Goal: Information Seeking & Learning: Learn about a topic

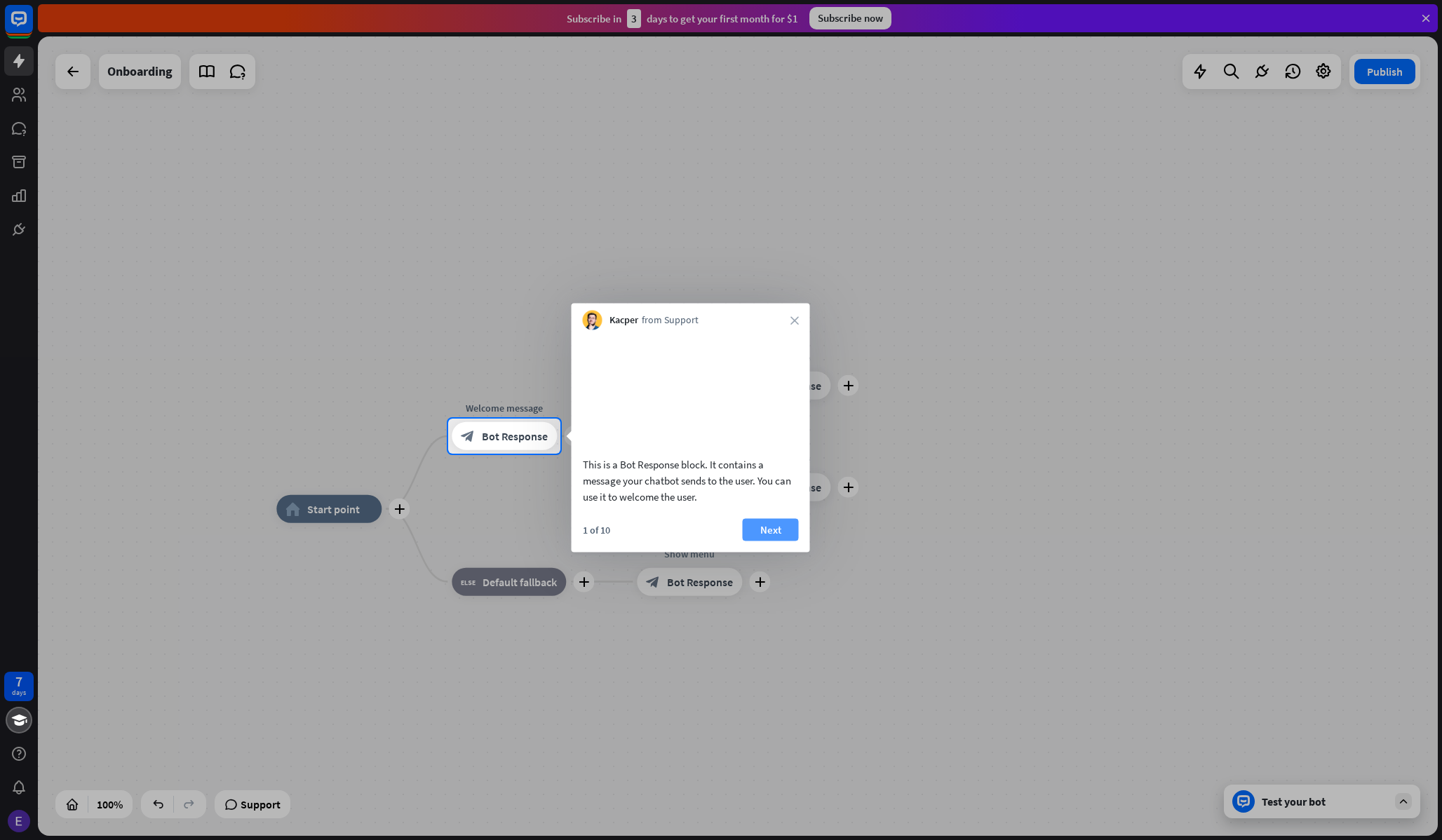
click at [775, 541] on button "Next" at bounding box center [771, 529] width 56 height 23
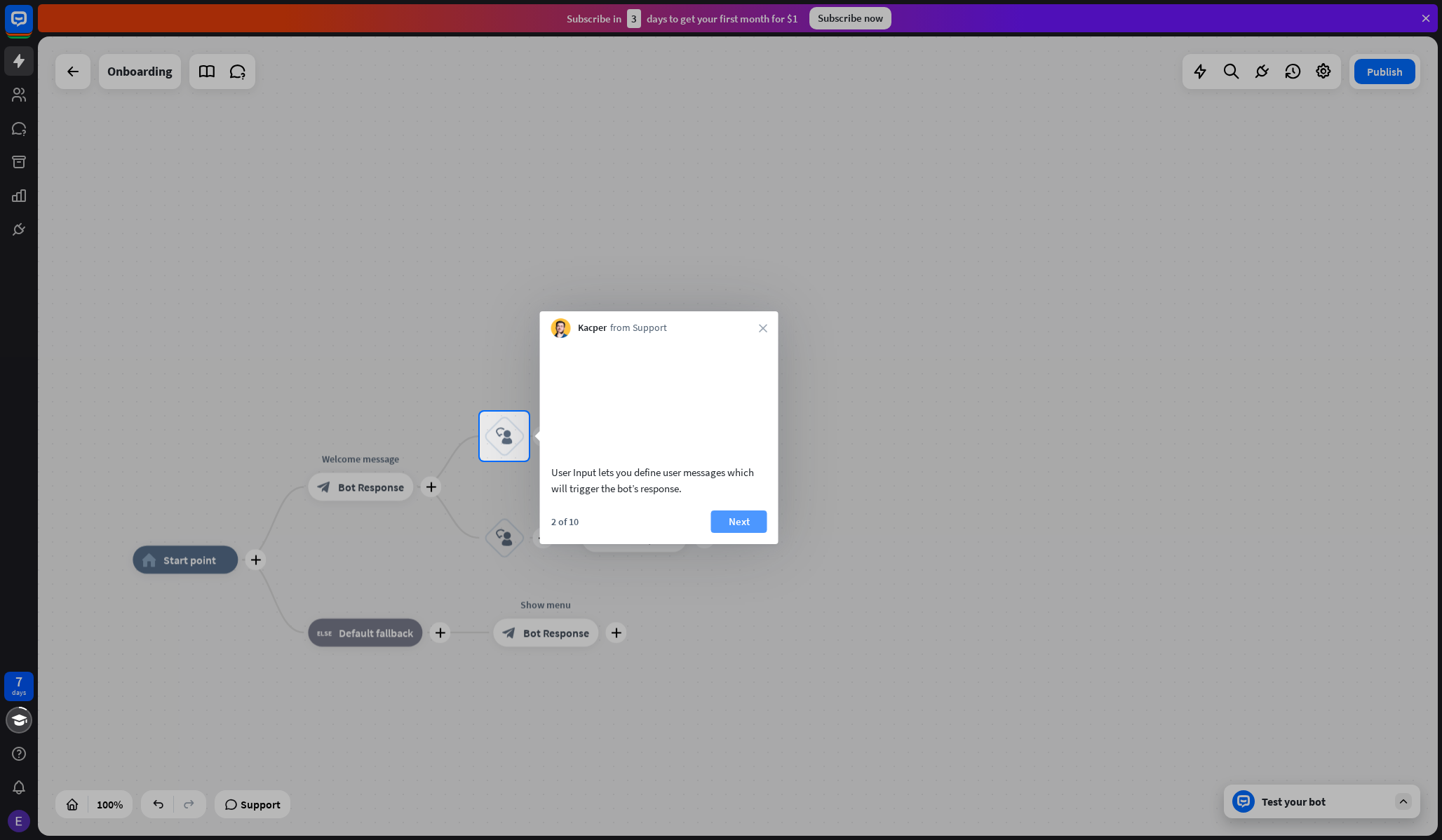
click at [738, 533] on button "Next" at bounding box center [740, 522] width 56 height 23
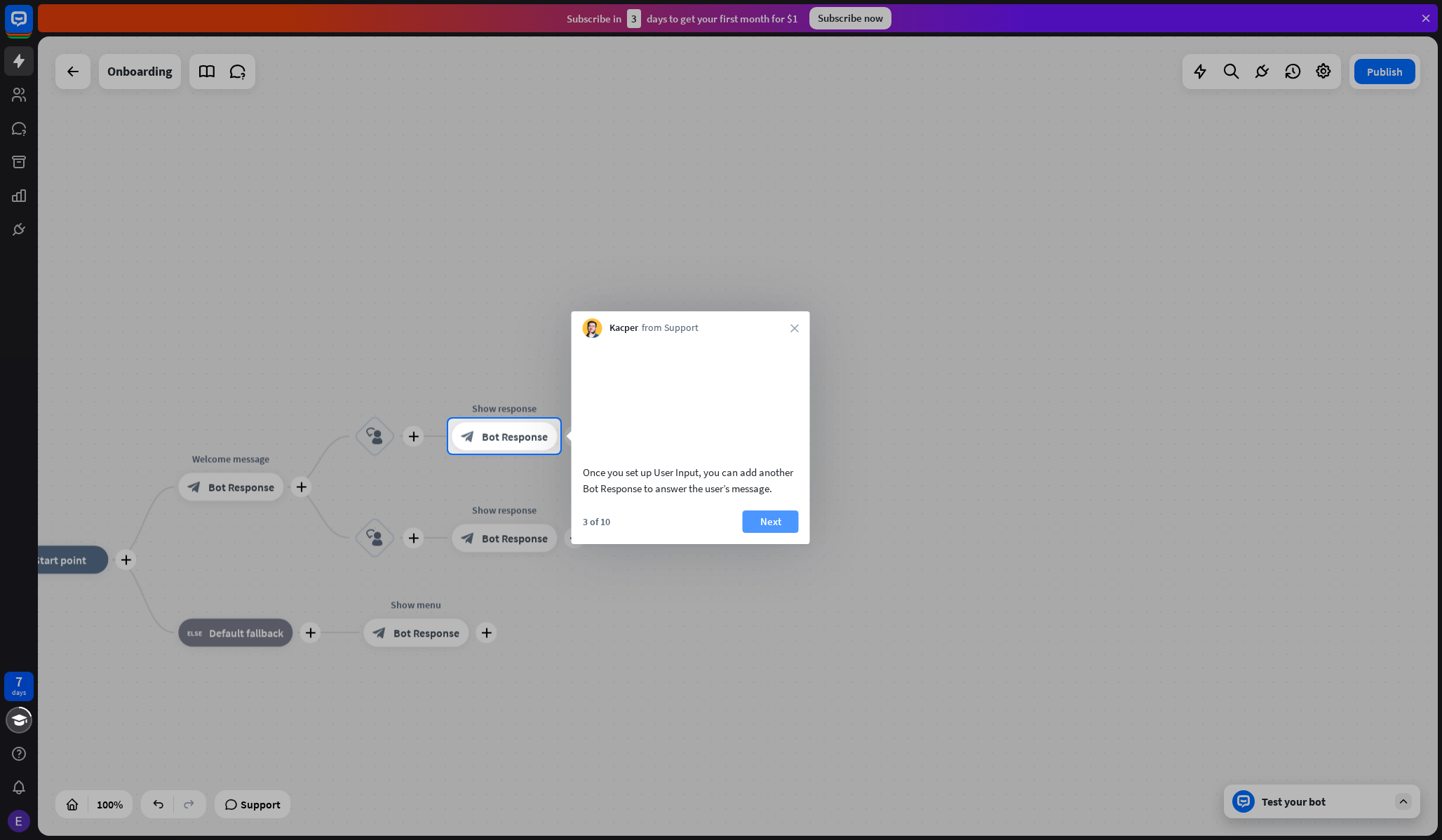
click at [783, 533] on button "Next" at bounding box center [771, 522] width 56 height 23
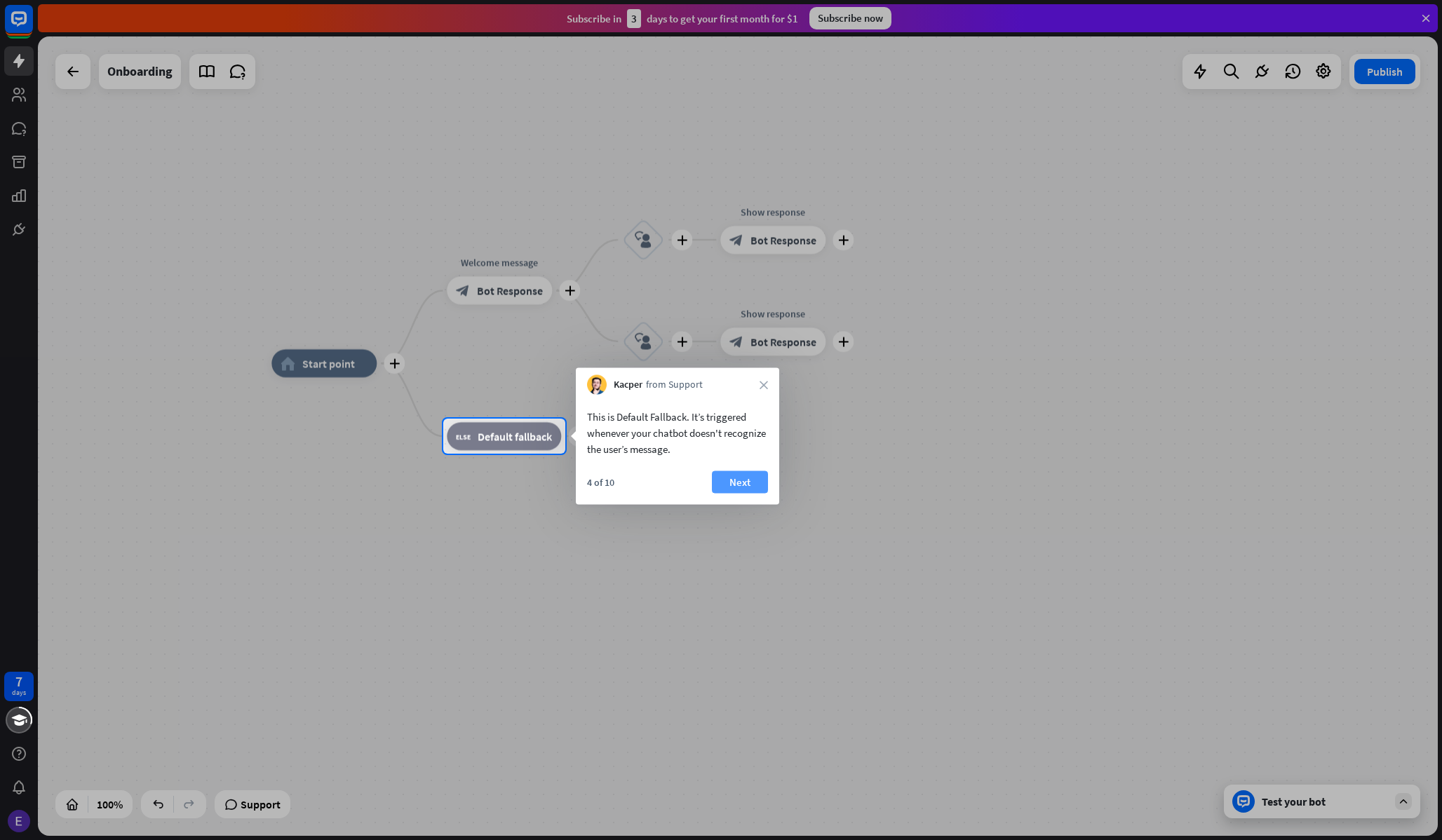
click at [738, 489] on button "Next" at bounding box center [740, 482] width 56 height 23
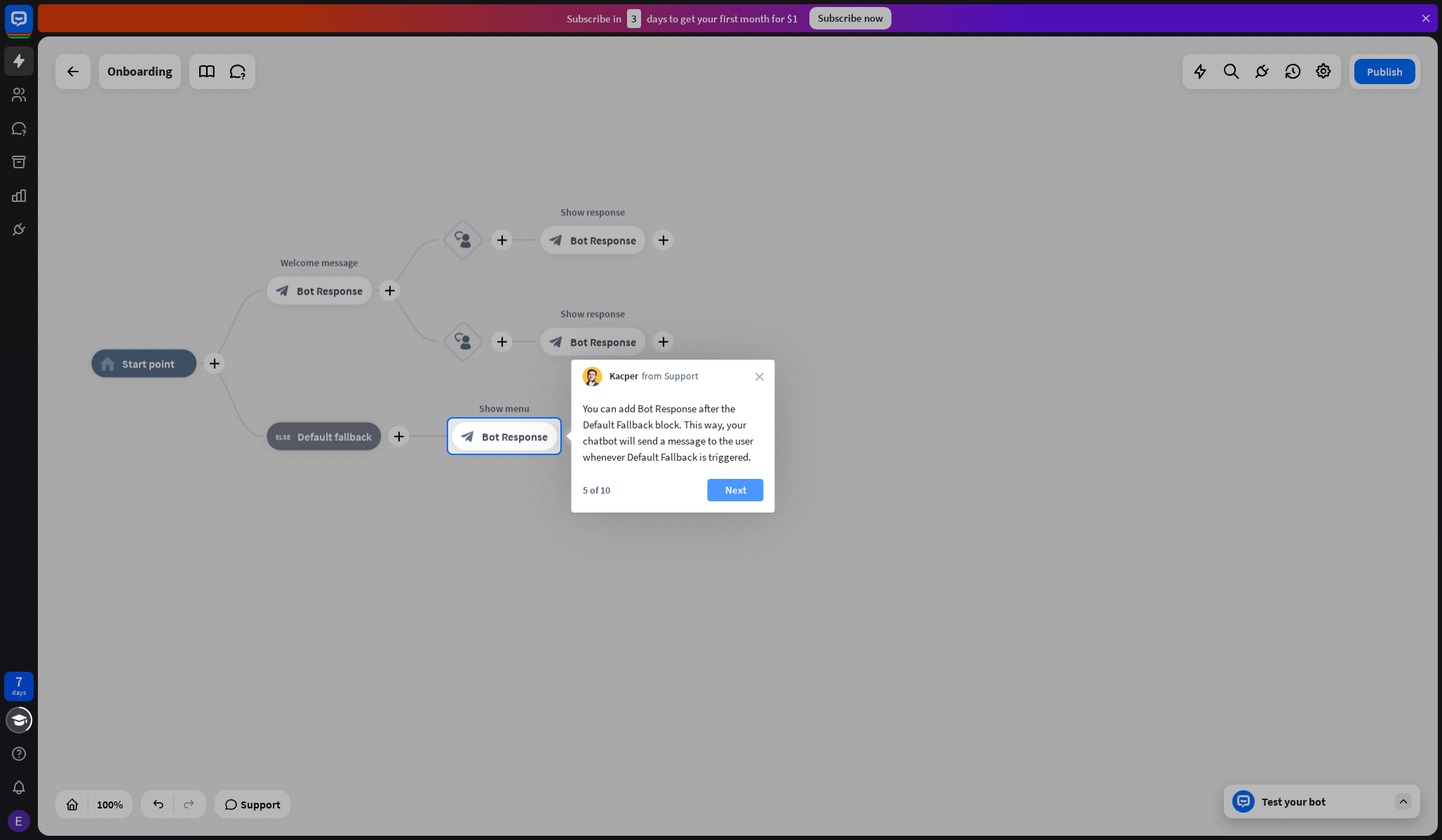
click at [736, 492] on button "Next" at bounding box center [736, 490] width 56 height 23
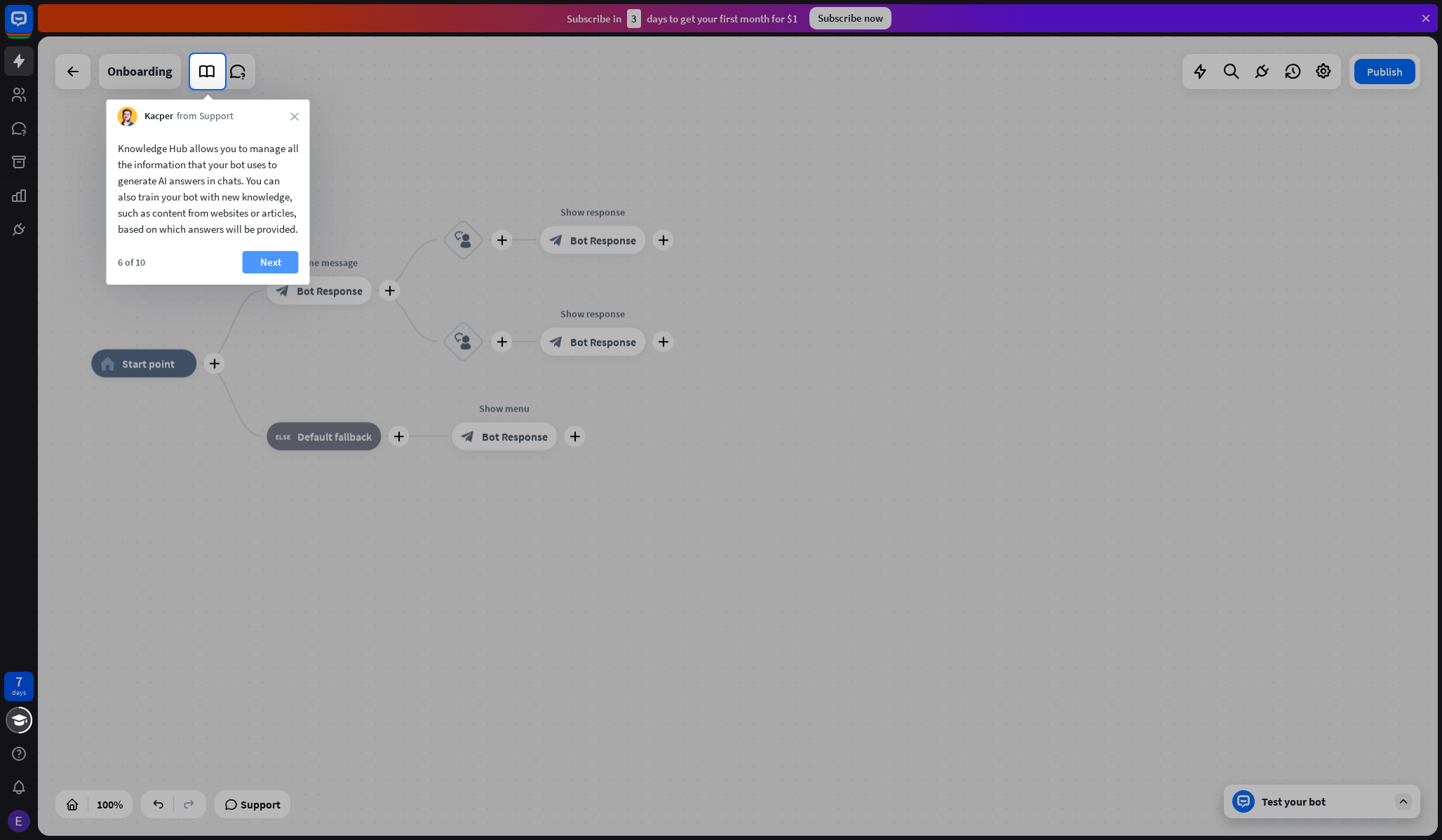
click at [262, 270] on button "Next" at bounding box center [271, 262] width 56 height 23
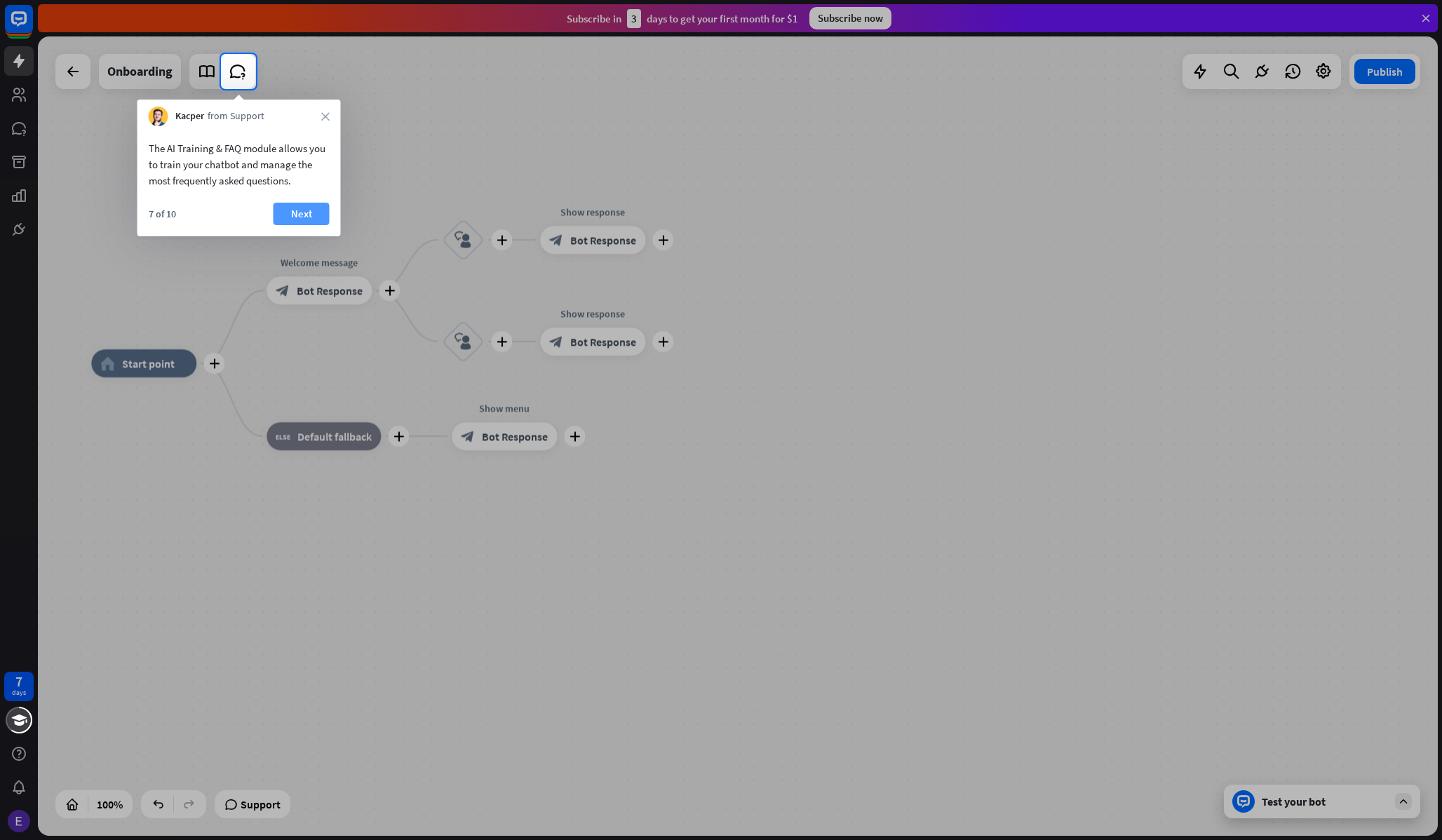
click at [292, 220] on button "Next" at bounding box center [301, 214] width 56 height 23
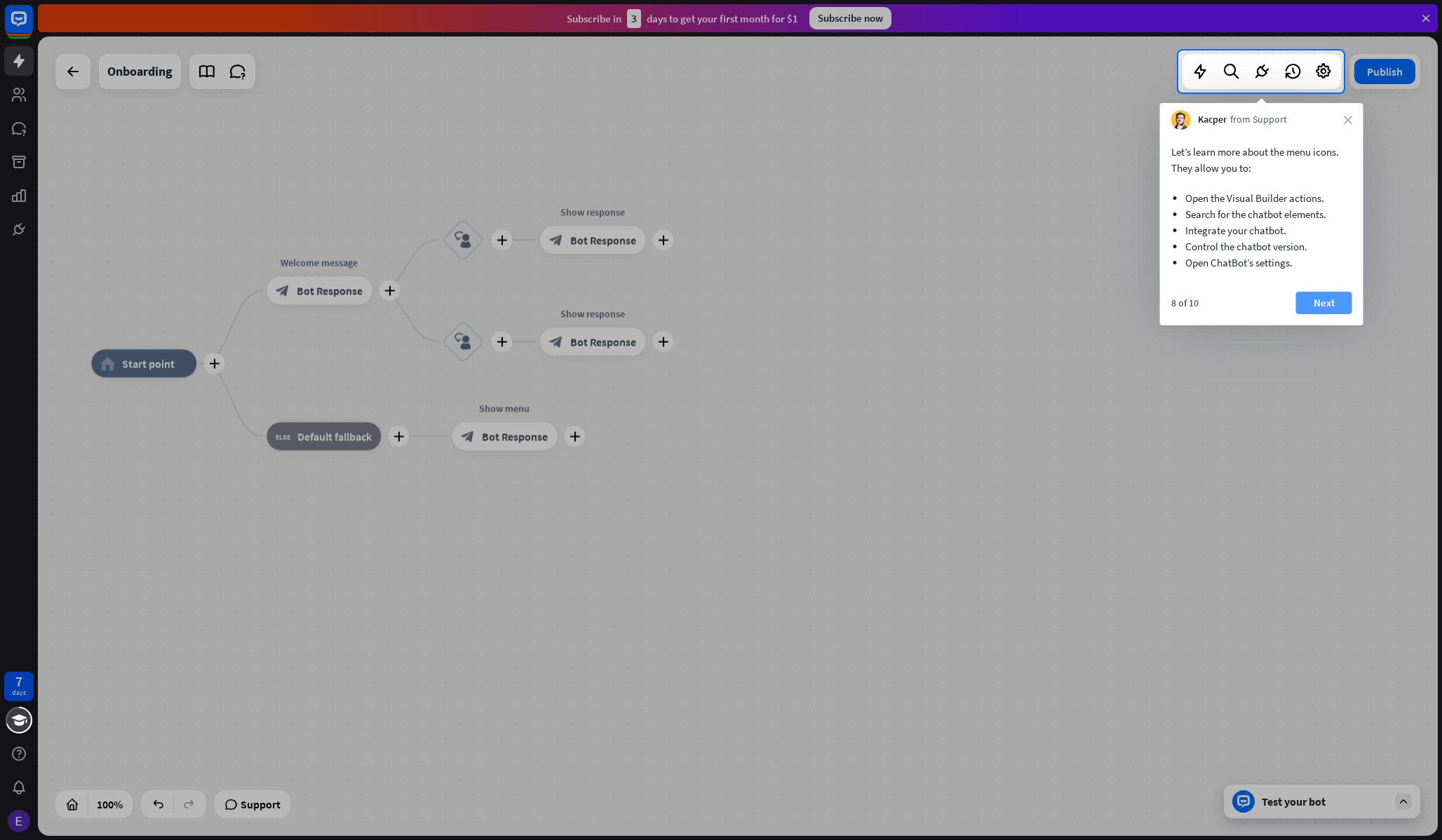
click at [1337, 304] on button "Next" at bounding box center [1325, 303] width 56 height 23
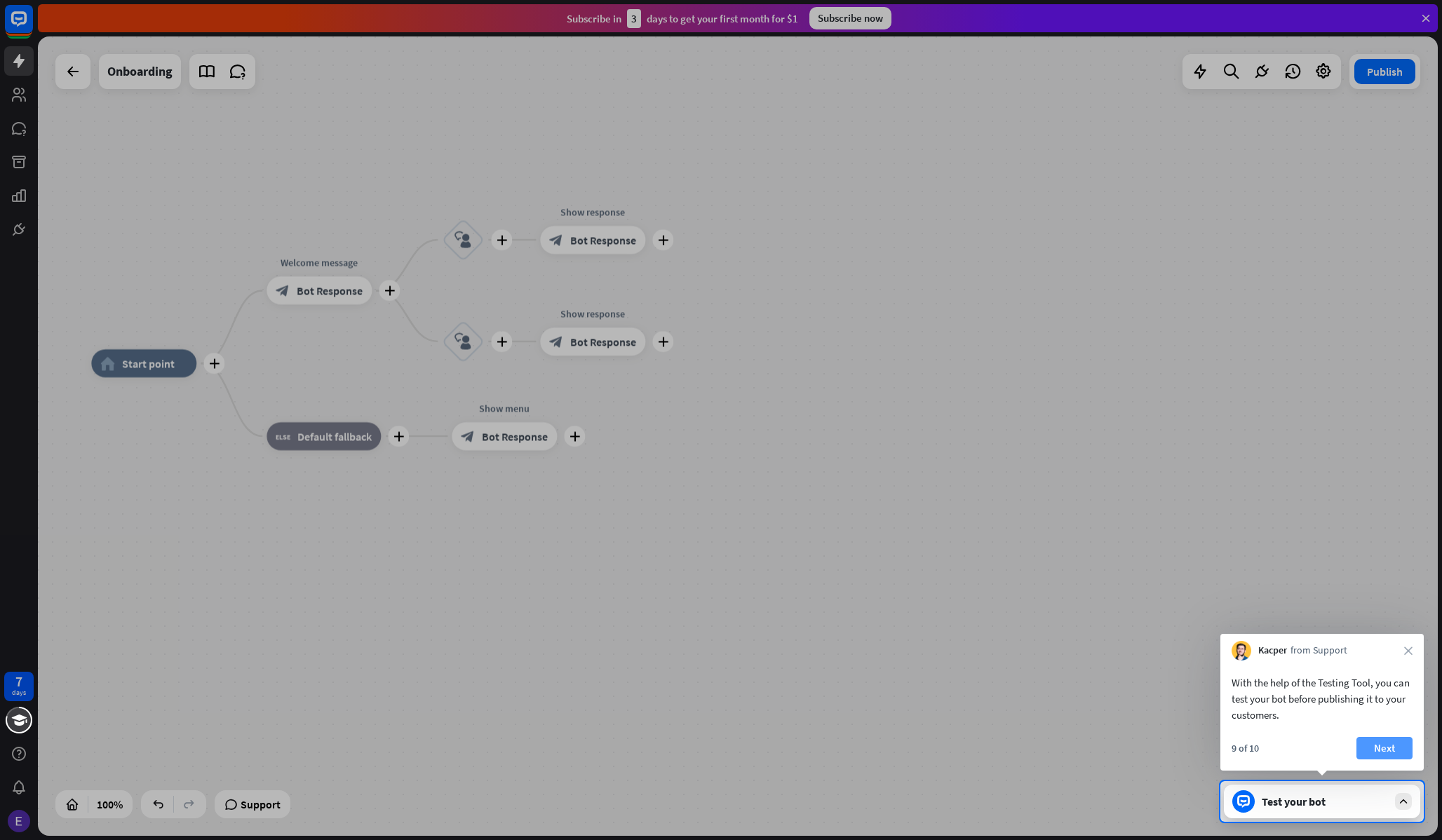
click at [1389, 746] on button "Next" at bounding box center [1385, 748] width 56 height 23
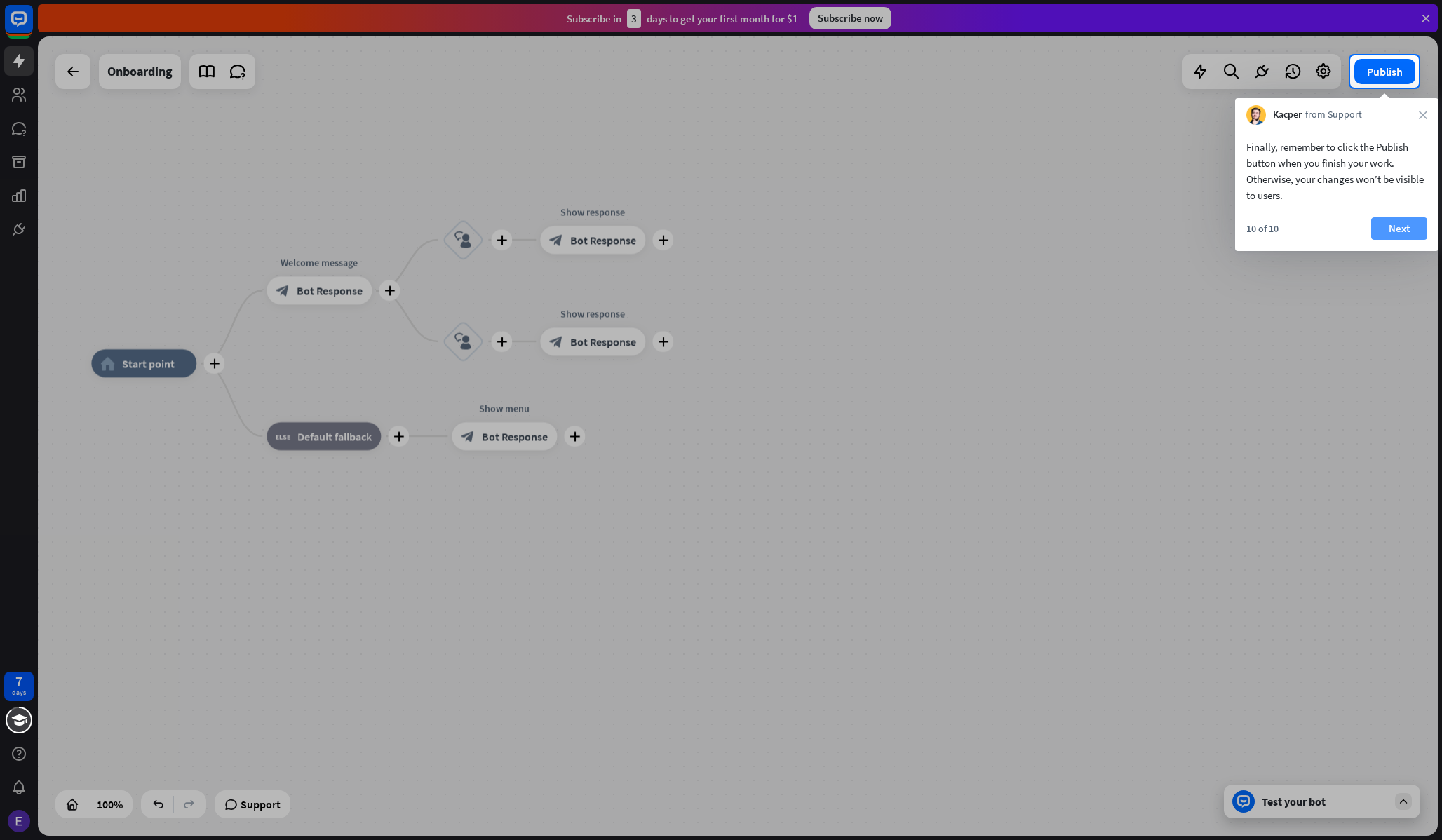
click at [1400, 226] on button "Next" at bounding box center [1400, 229] width 56 height 23
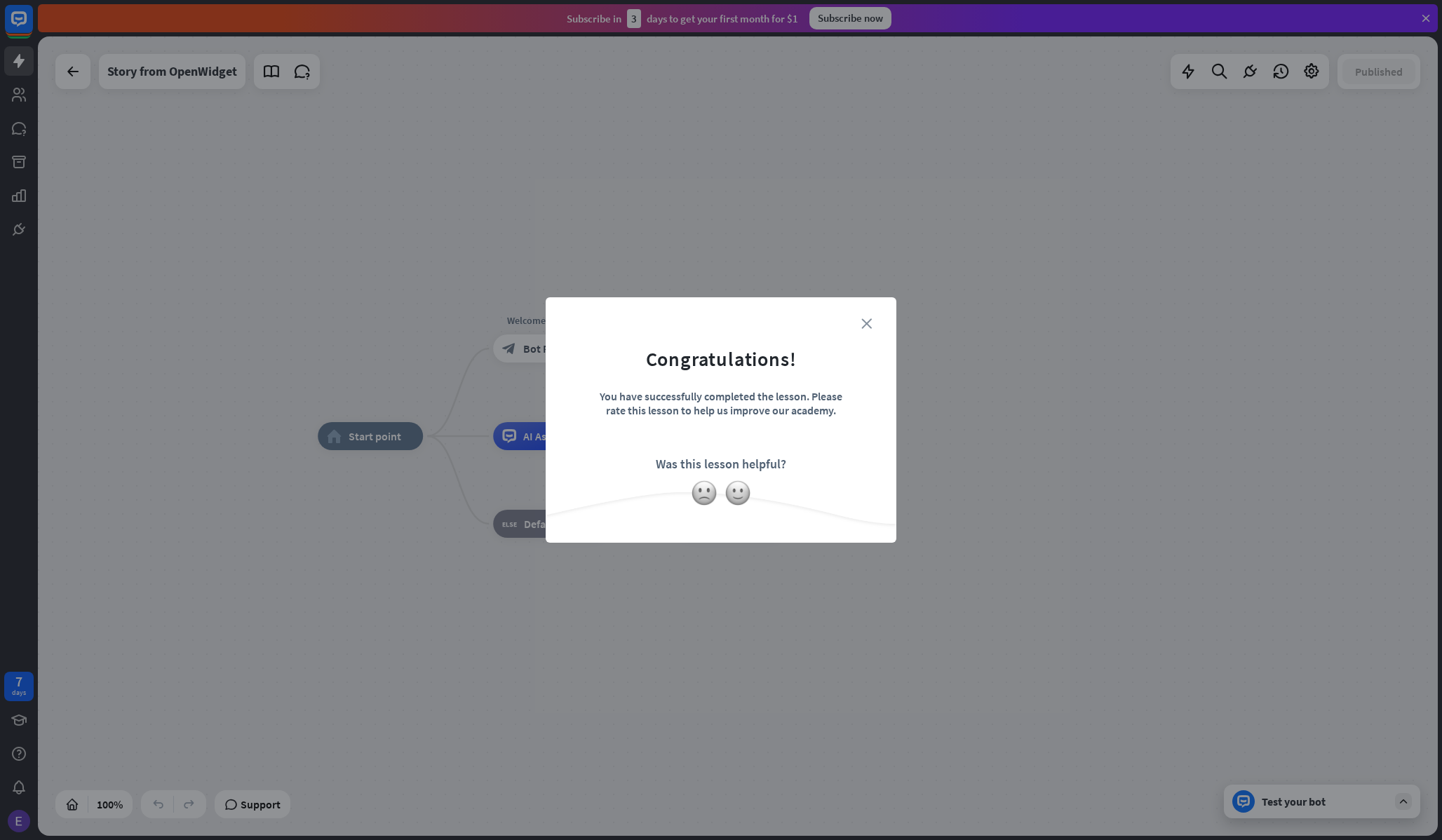
click at [866, 324] on icon "close" at bounding box center [866, 323] width 10 height 10
